Goal: Find specific page/section: Find specific page/section

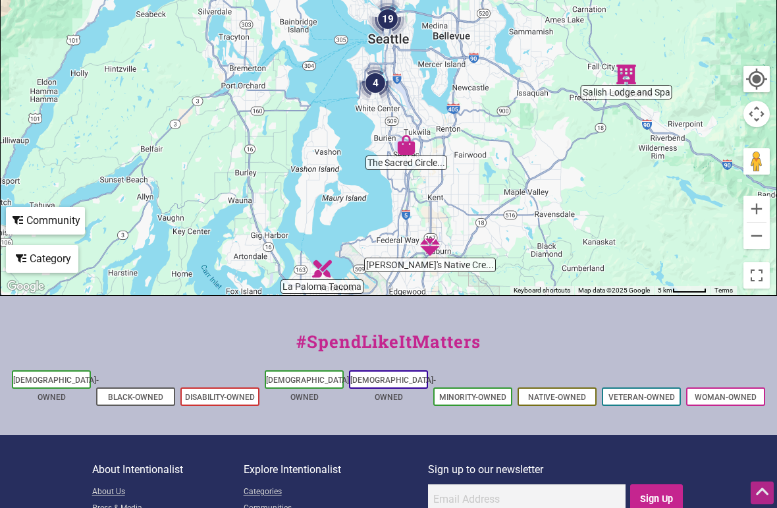
scroll to position [415, 0]
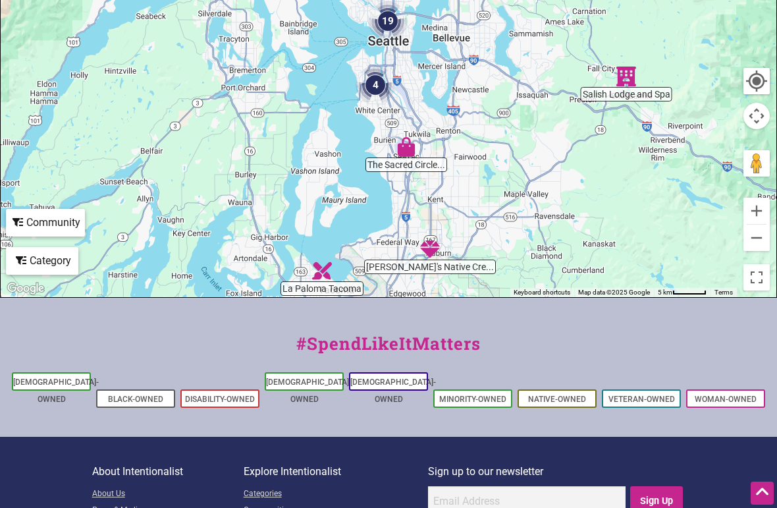
click at [558, 394] on link "Native-Owned" at bounding box center [557, 398] width 58 height 9
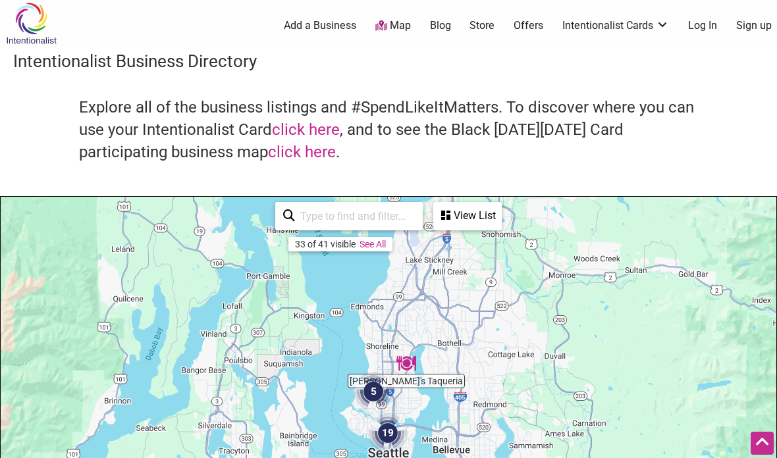
scroll to position [0, 0]
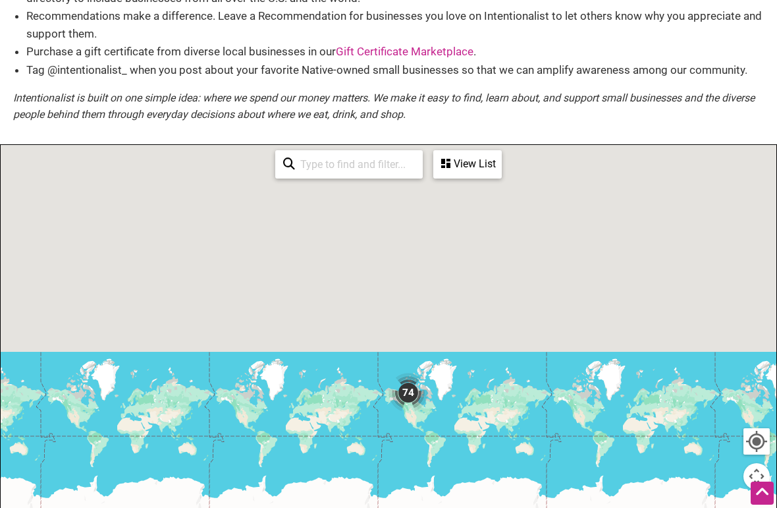
scroll to position [147, 0]
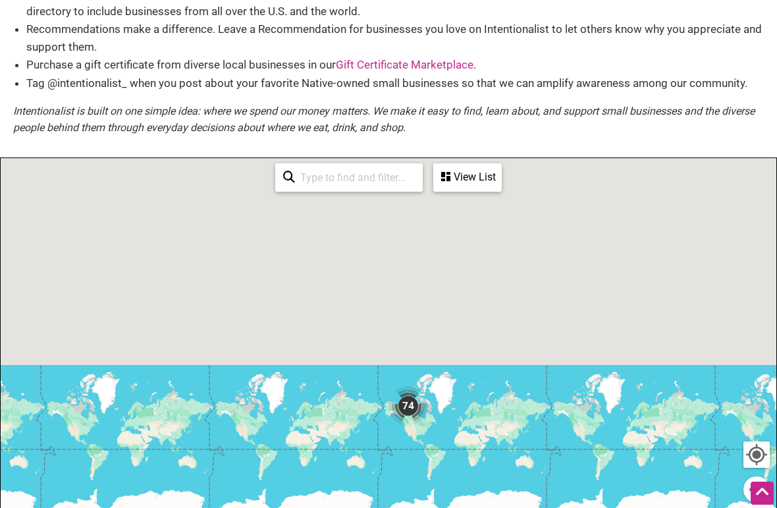
click at [134, 65] on li "Purchase a gift certificate from diverse local businesses in our Gift Certifica…" at bounding box center [394, 65] width 737 height 18
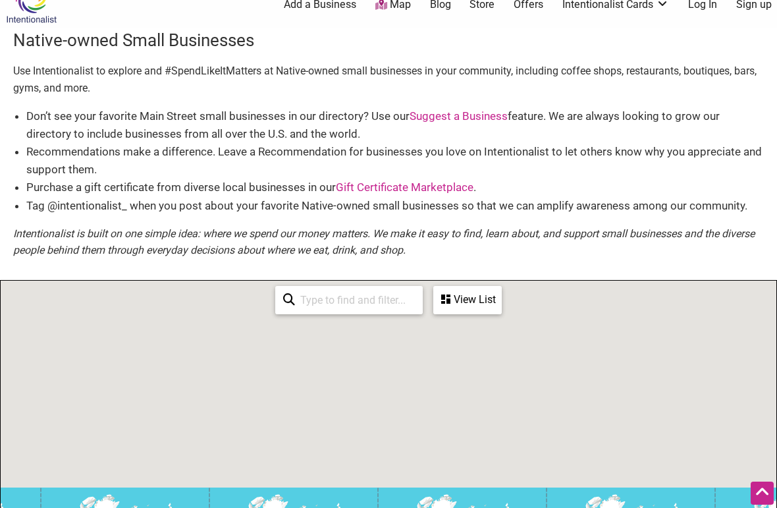
scroll to position [0, 0]
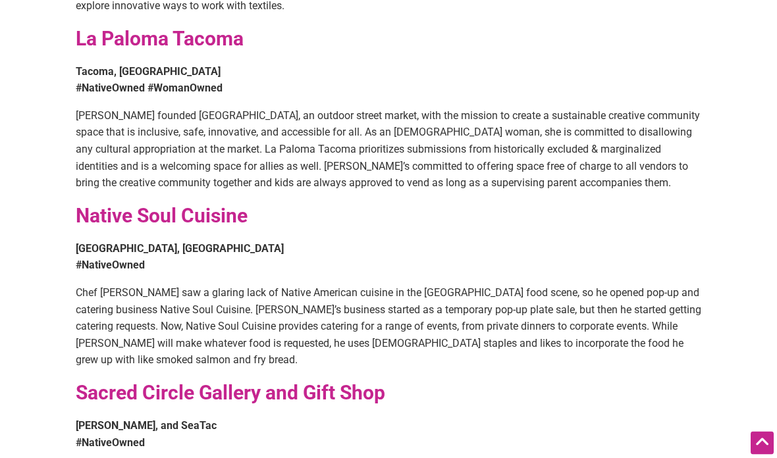
scroll to position [1064, 0]
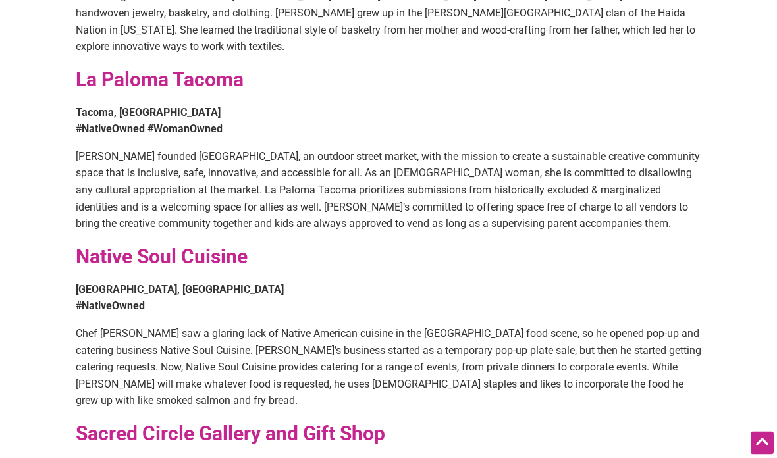
click at [325, 423] on strong "Sacred Circle Gallery and Gift Shop" at bounding box center [230, 434] width 309 height 23
